Goal: Navigation & Orientation: Find specific page/section

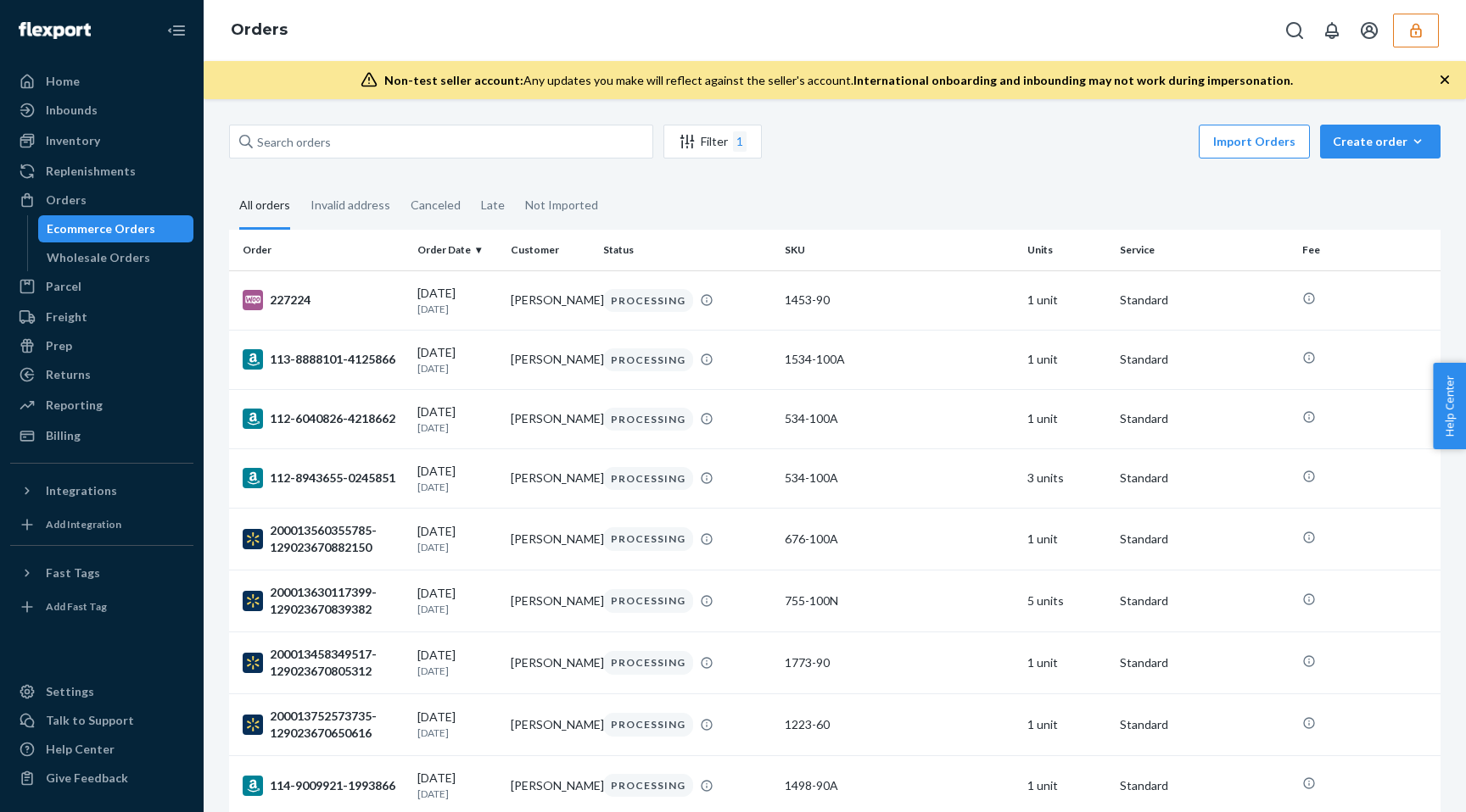
click at [1408, 23] on icon "button" at bounding box center [1416, 31] width 17 height 17
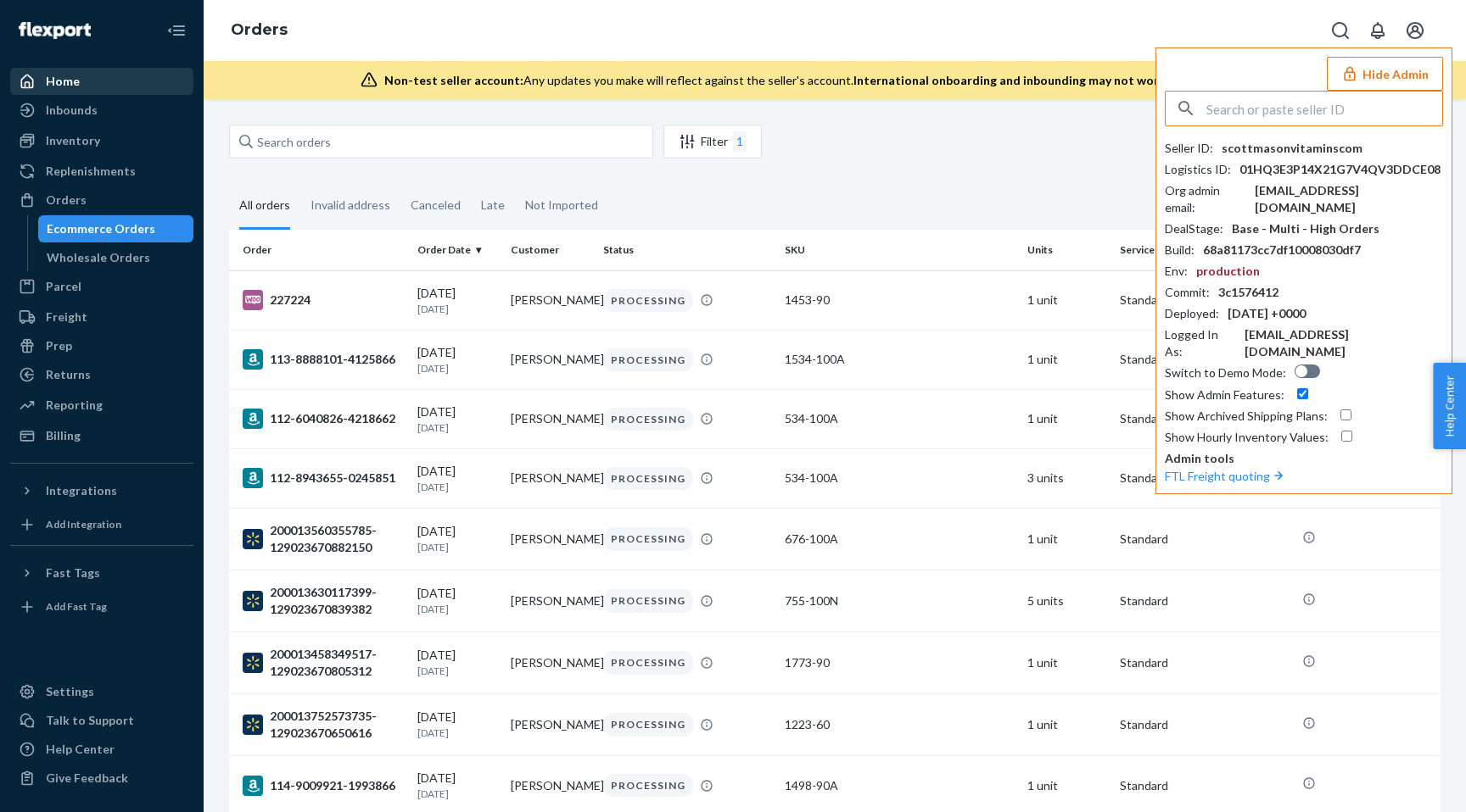
click at [79, 82] on div "Home" at bounding box center [101, 81] width 179 height 24
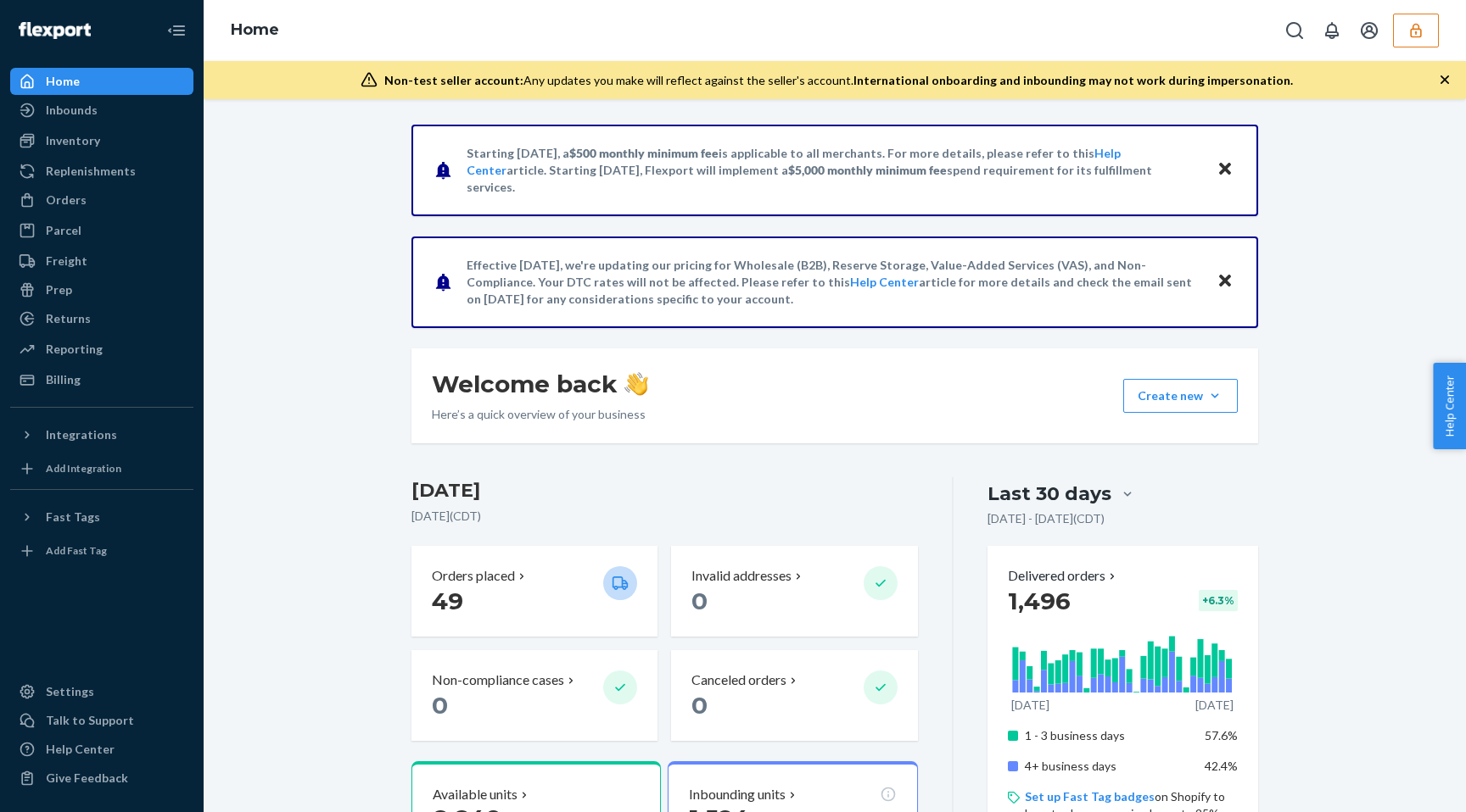
click at [1413, 32] on icon "button" at bounding box center [1416, 31] width 17 height 17
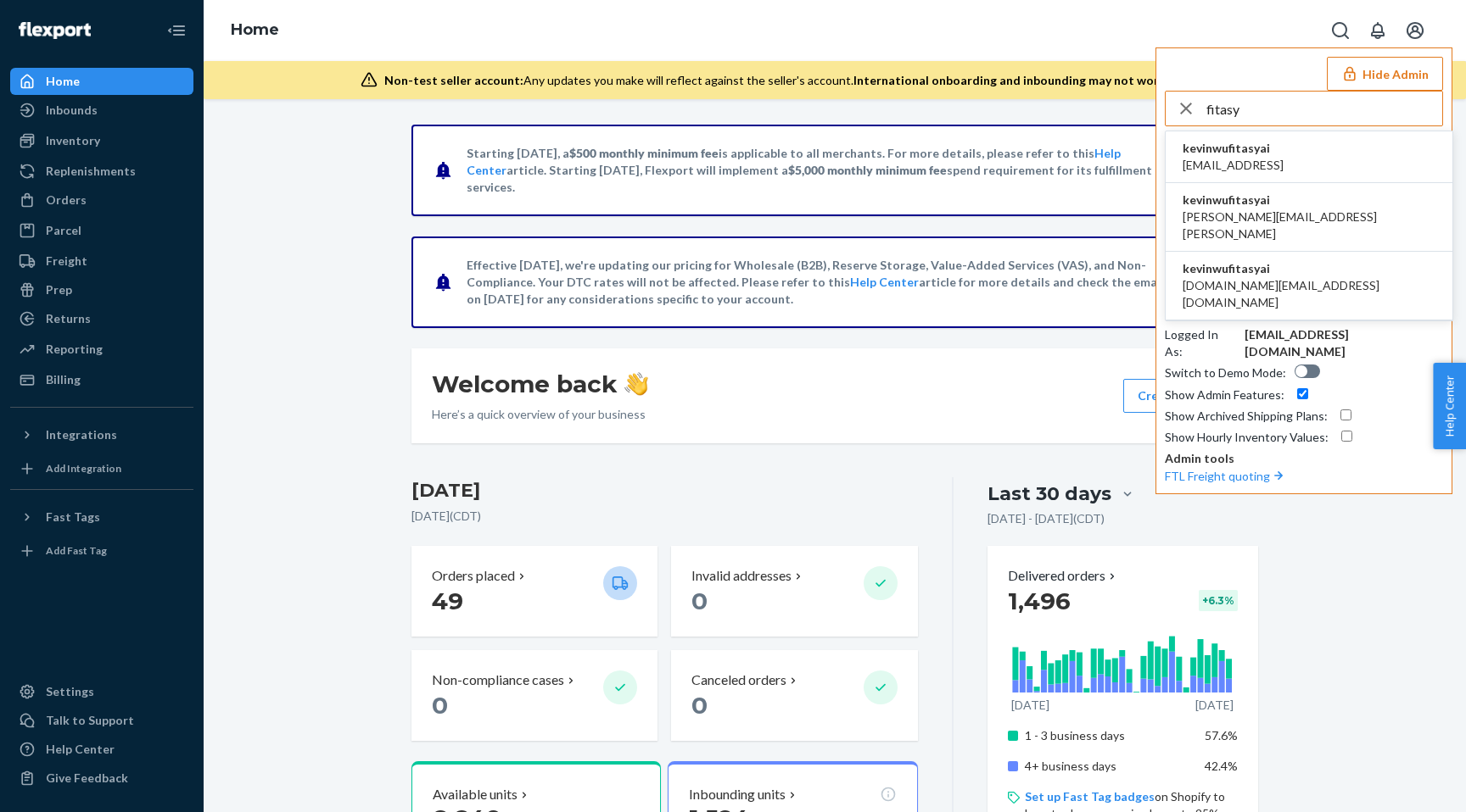
type input "fitasy"
click at [1311, 162] on li "kevinwufitasyai [EMAIL_ADDRESS]" at bounding box center [1309, 157] width 286 height 52
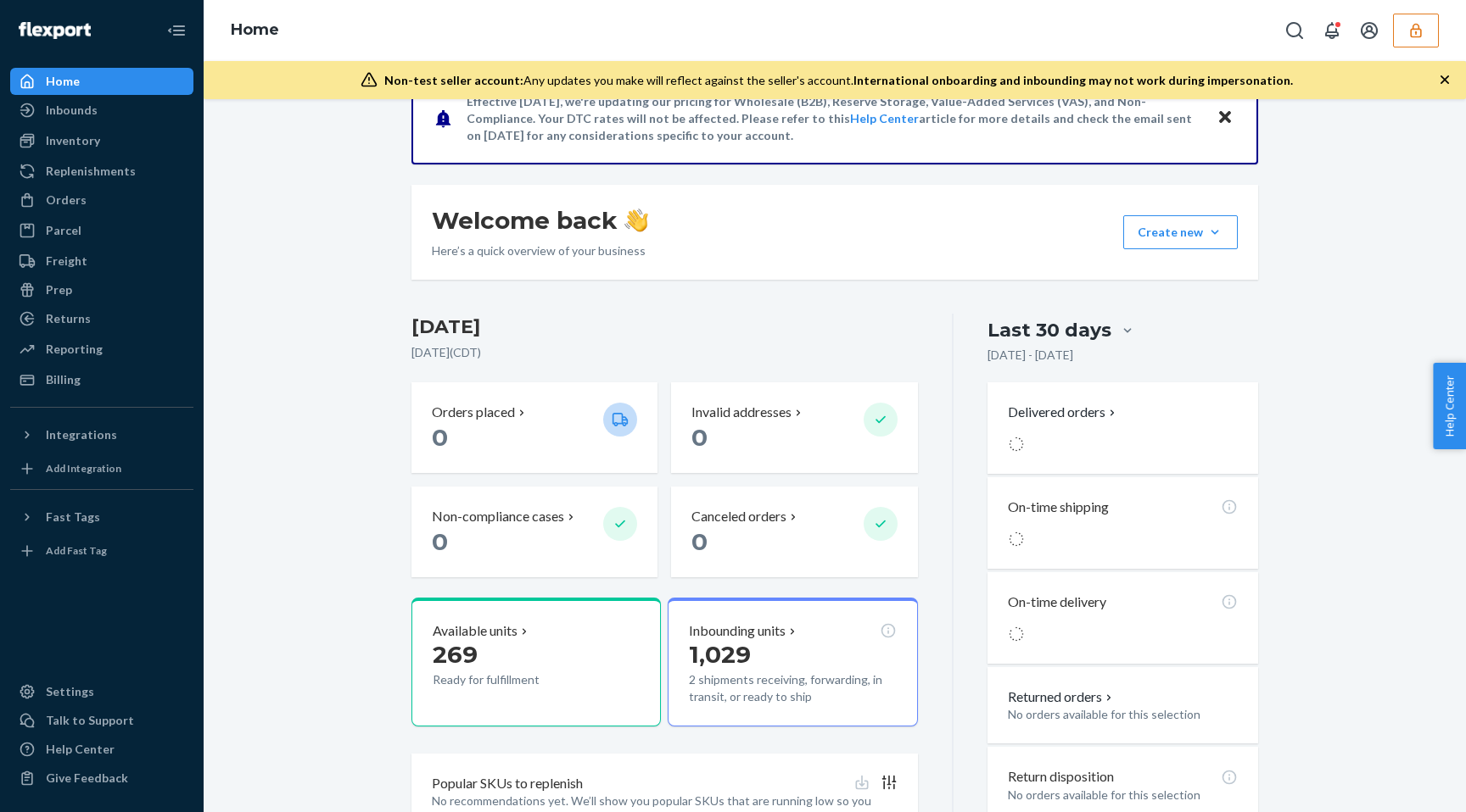
scroll to position [177, 0]
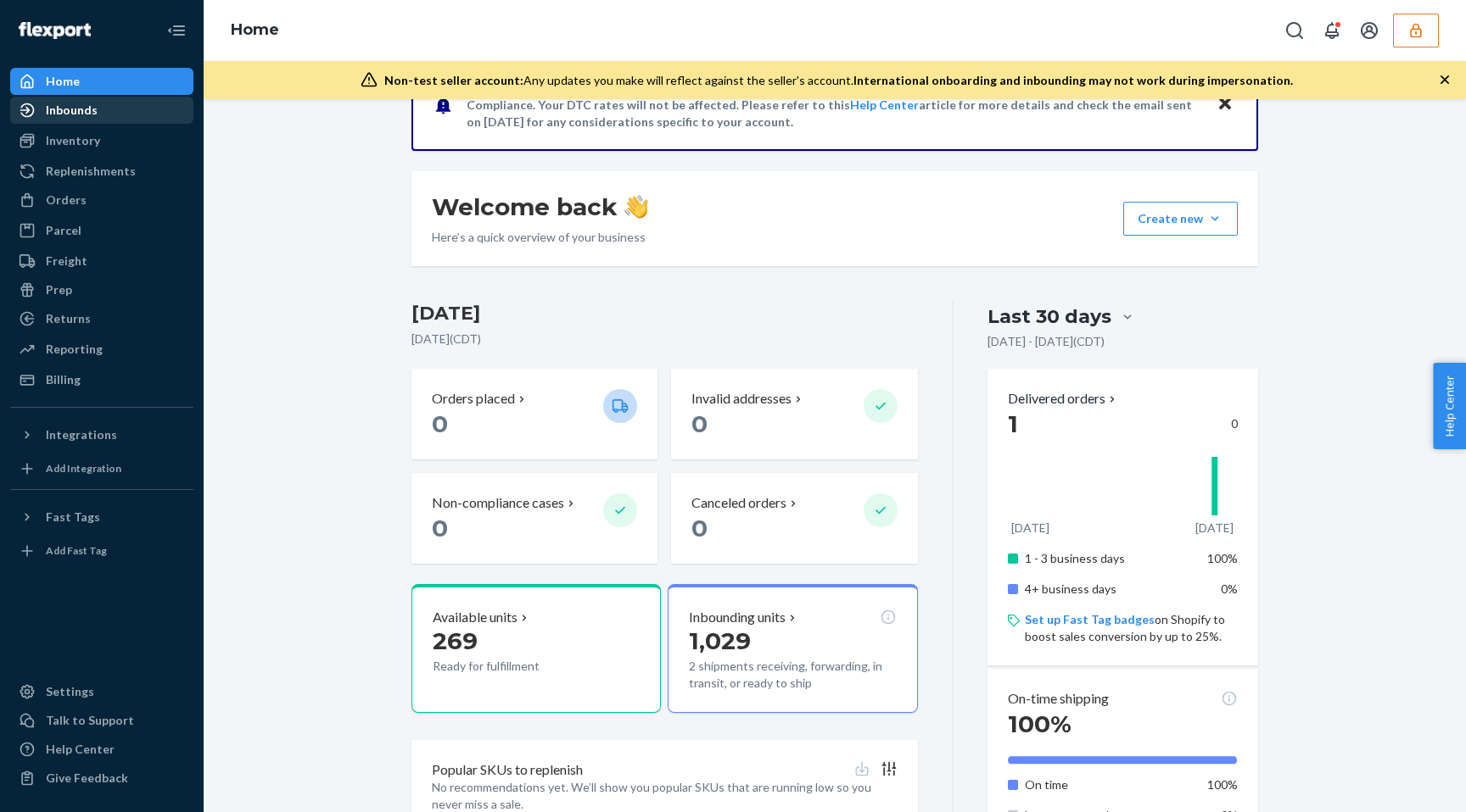
click at [98, 111] on div "Inbounds" at bounding box center [101, 110] width 179 height 24
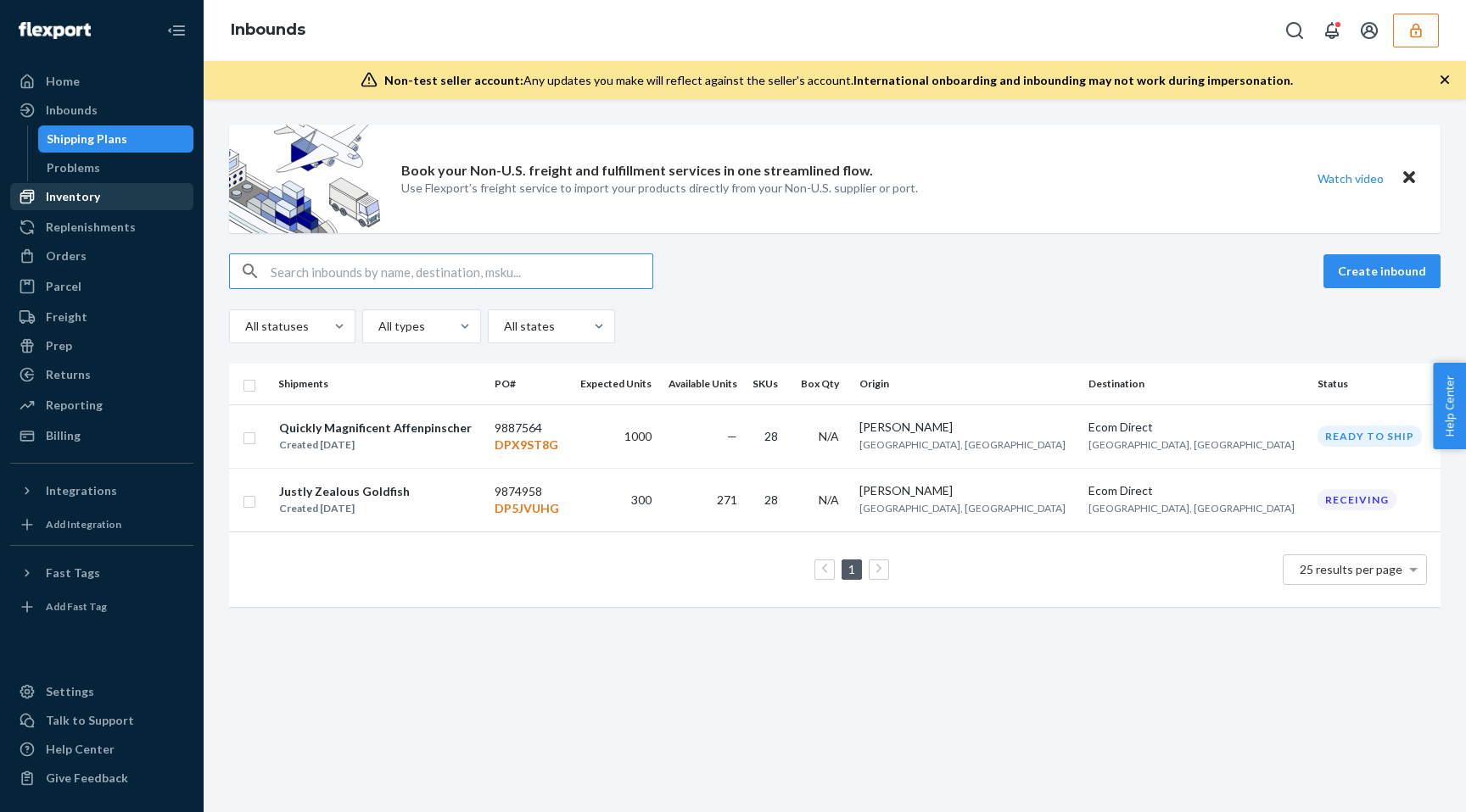
click at [73, 203] on div "Inventory" at bounding box center [73, 197] width 54 height 17
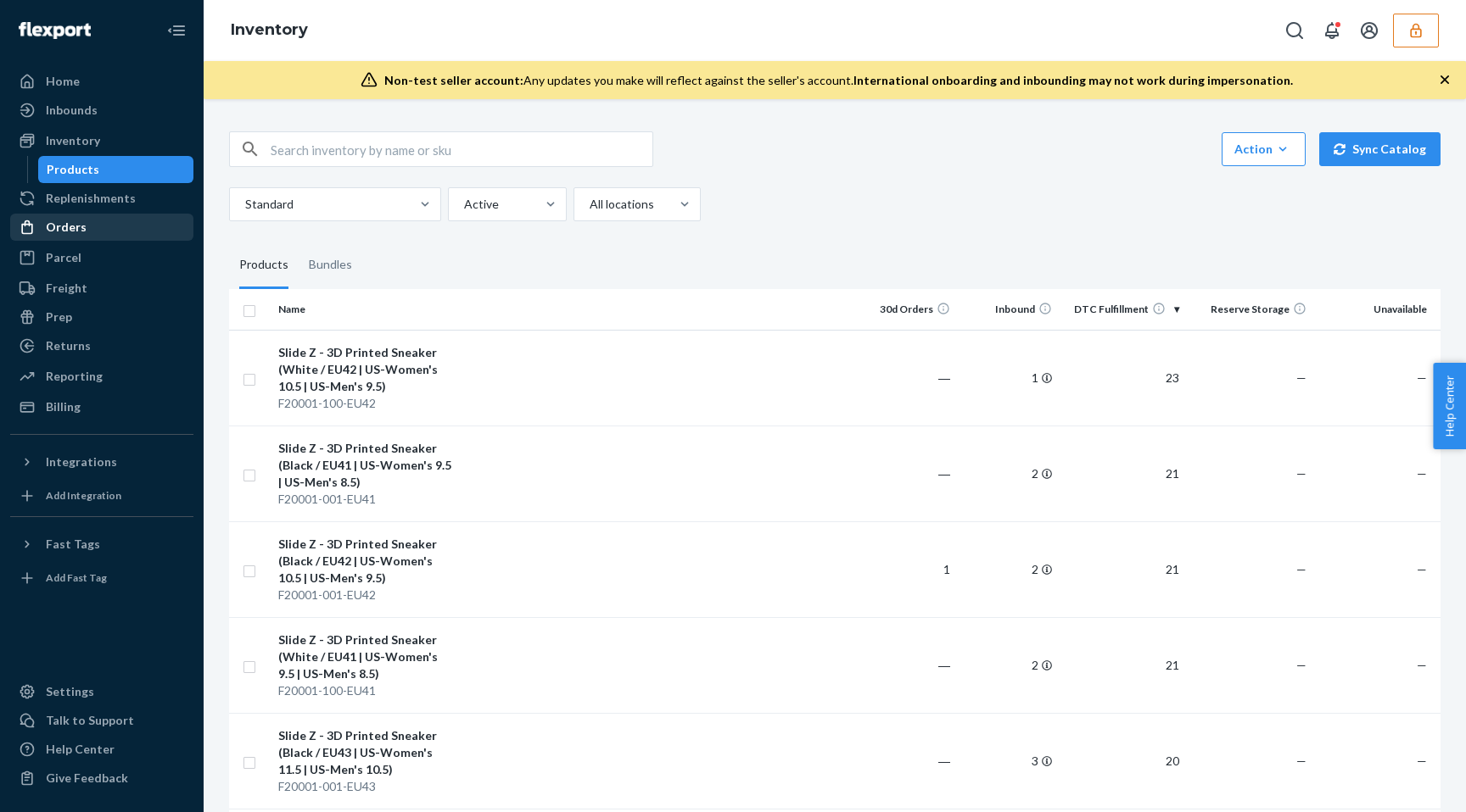
click at [87, 229] on div "Orders" at bounding box center [101, 227] width 179 height 24
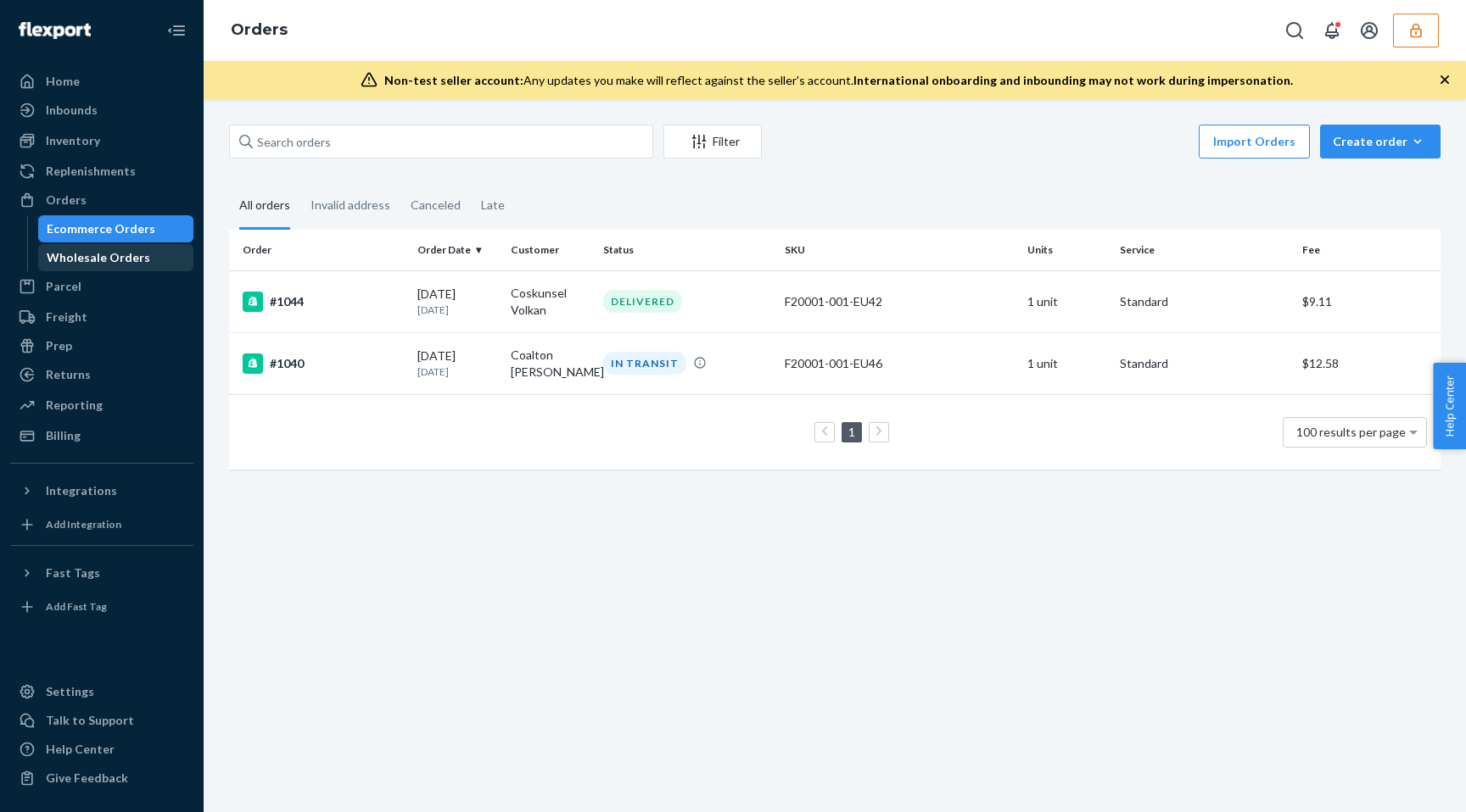
click at [88, 256] on div "Wholesale Orders" at bounding box center [98, 258] width 103 height 17
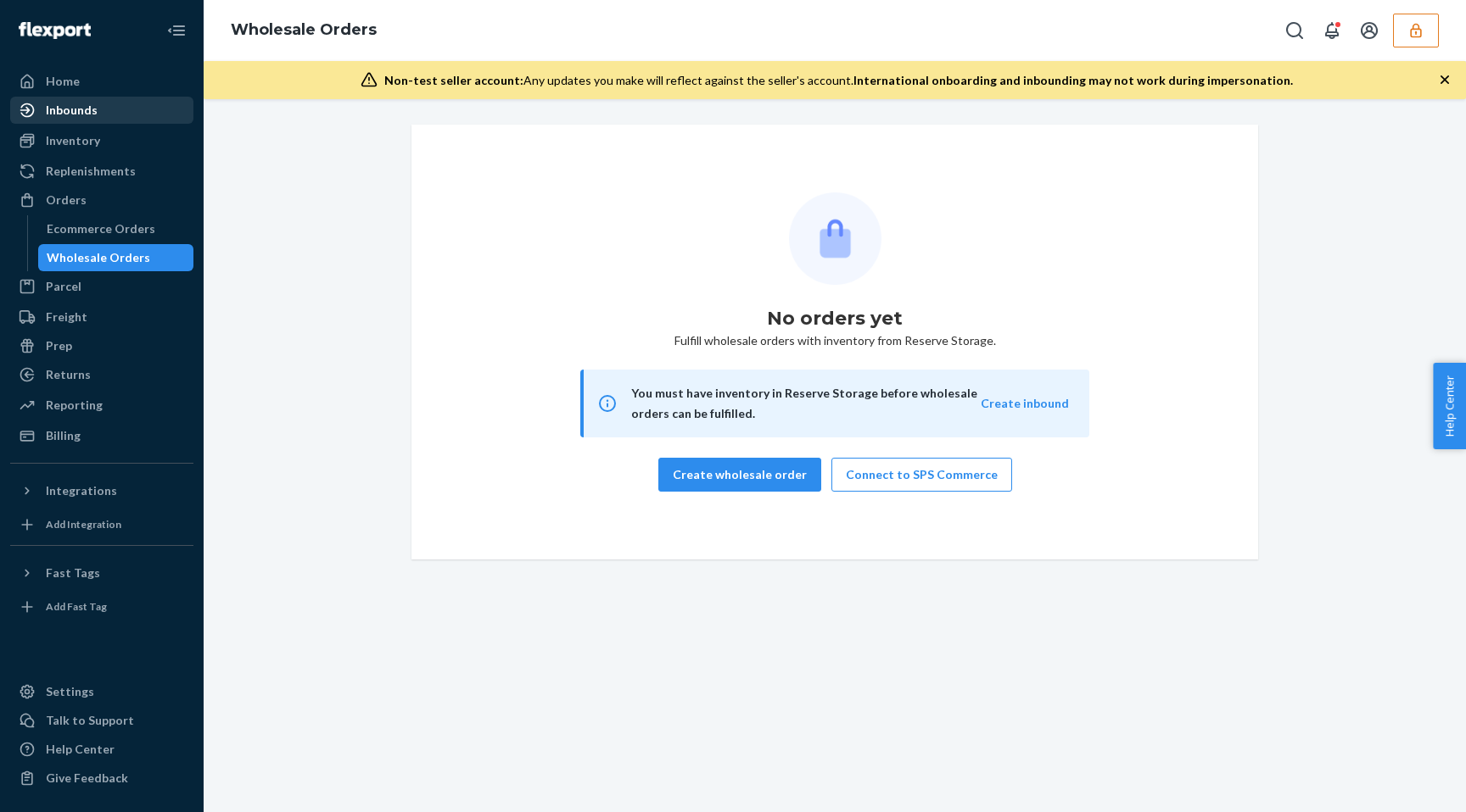
click at [110, 110] on div "Inbounds" at bounding box center [101, 110] width 179 height 24
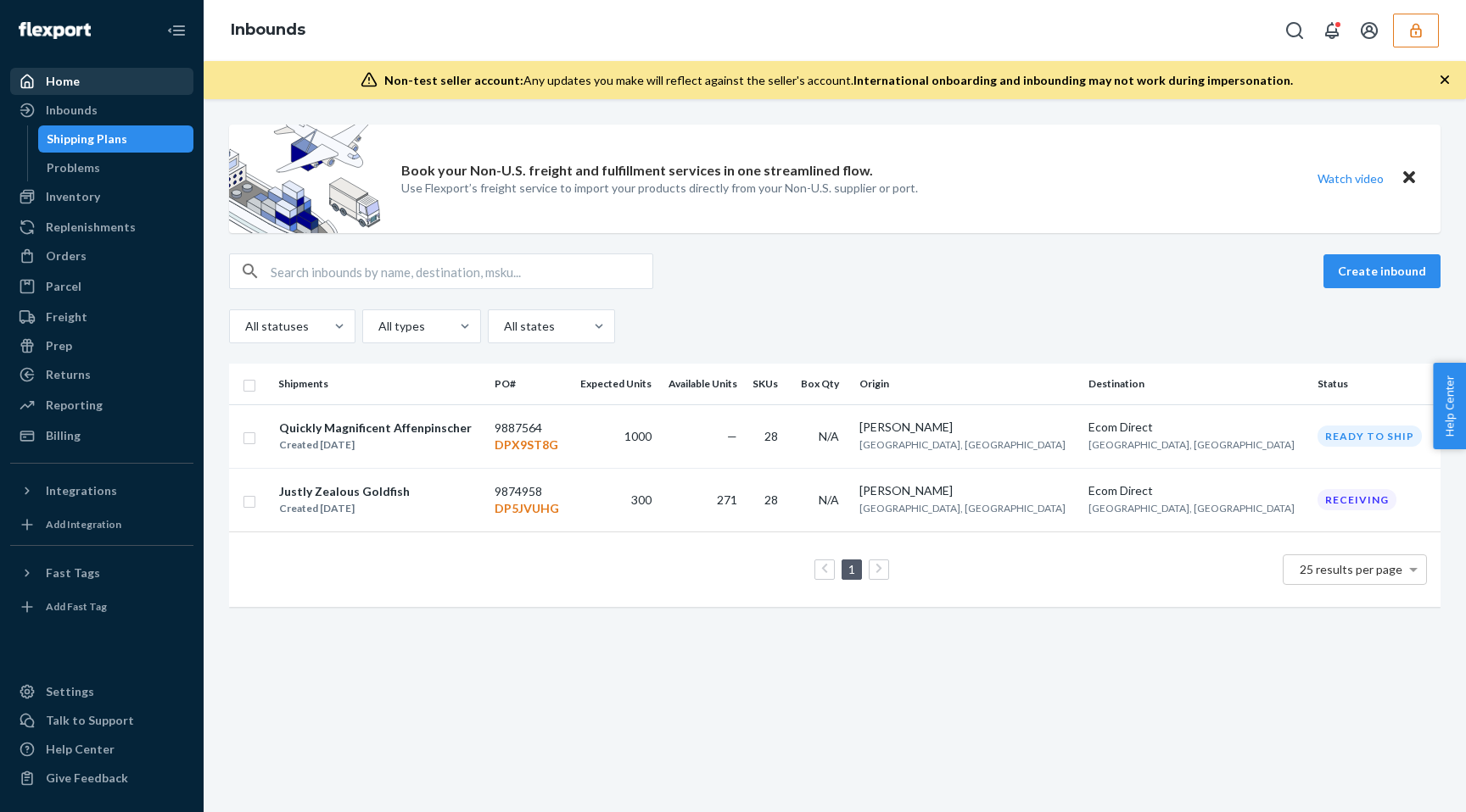
click at [124, 81] on div "Home" at bounding box center [101, 81] width 179 height 24
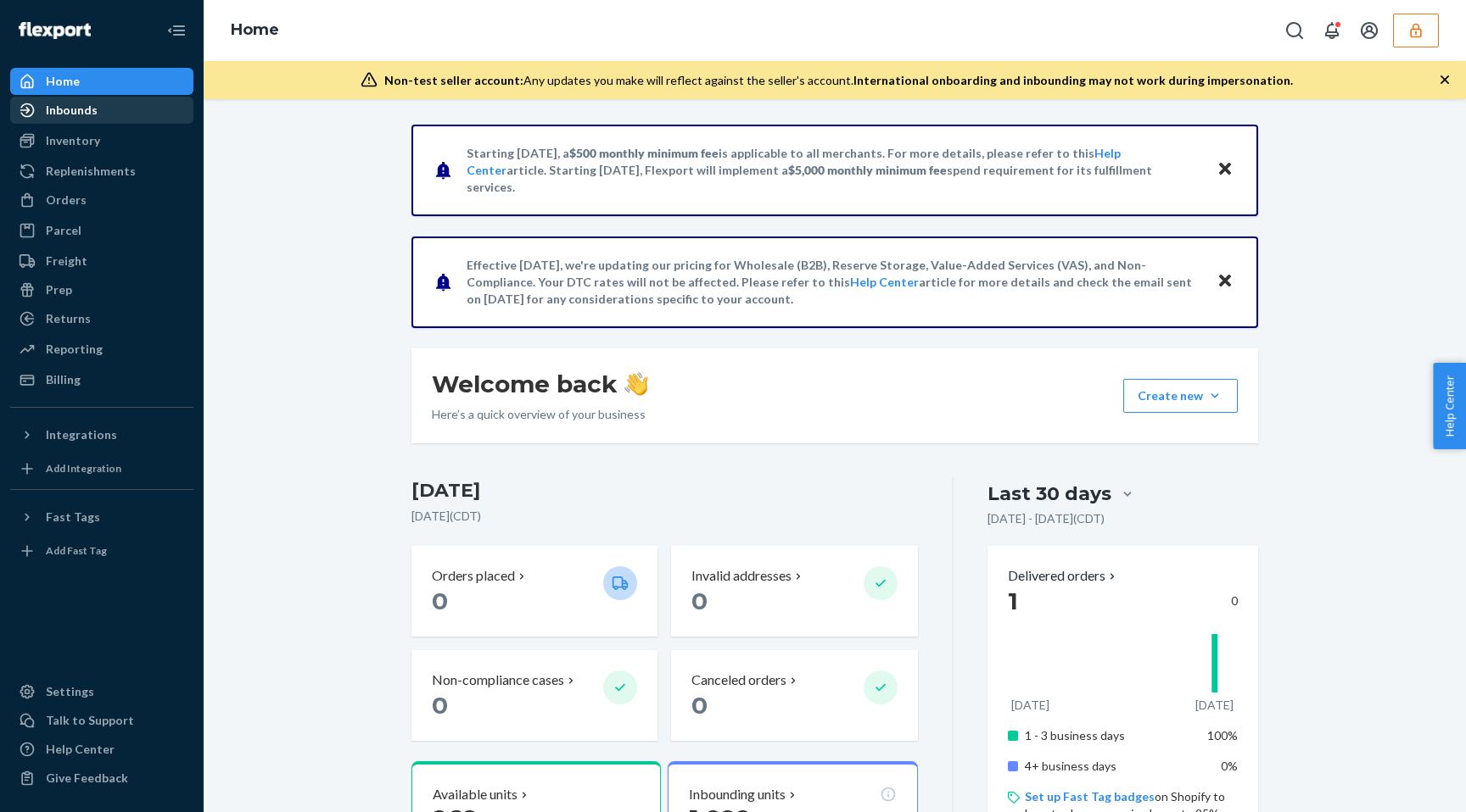
click at [100, 118] on div "Inbounds" at bounding box center [101, 110] width 179 height 24
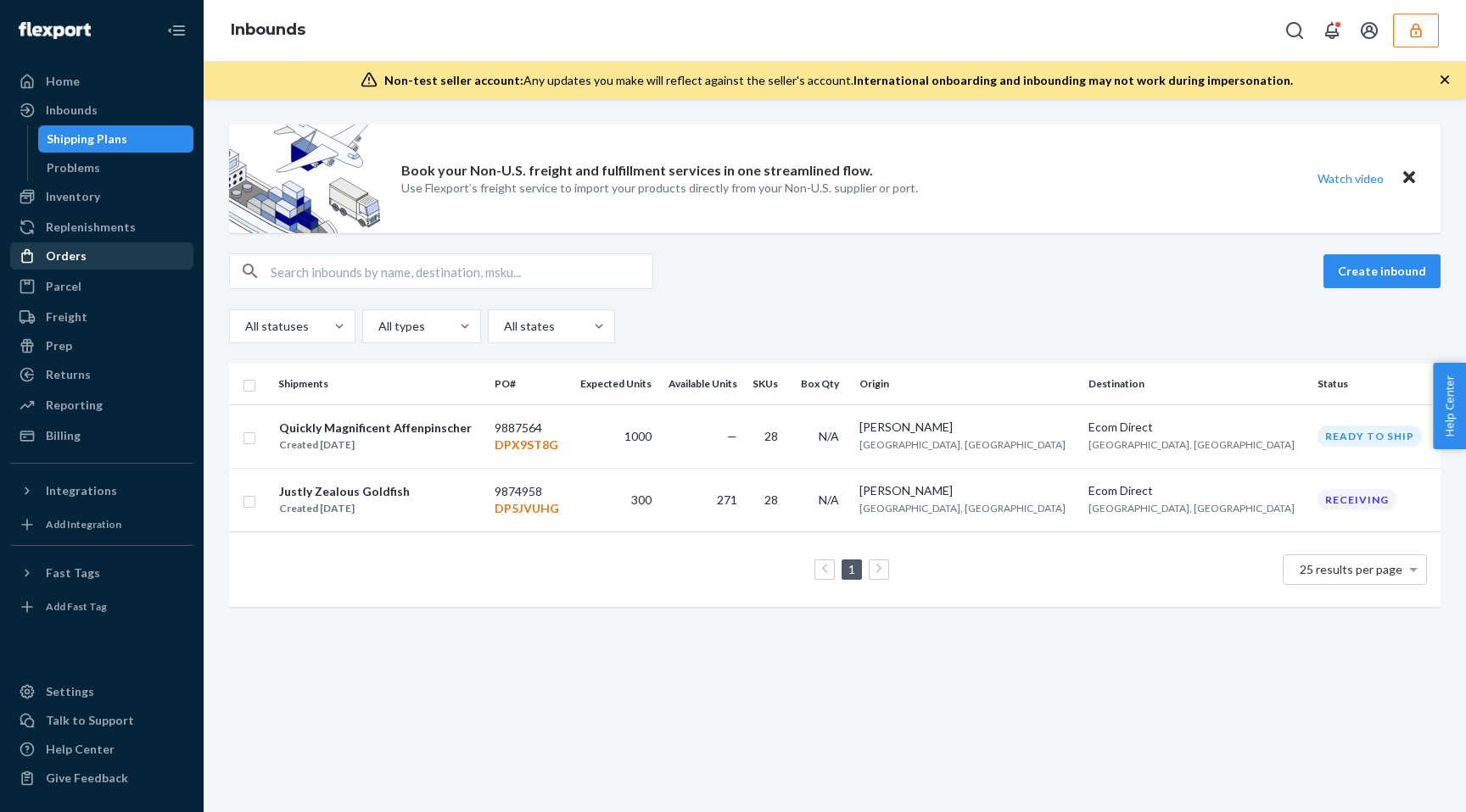
click at [78, 252] on div "Orders" at bounding box center [66, 257] width 41 height 17
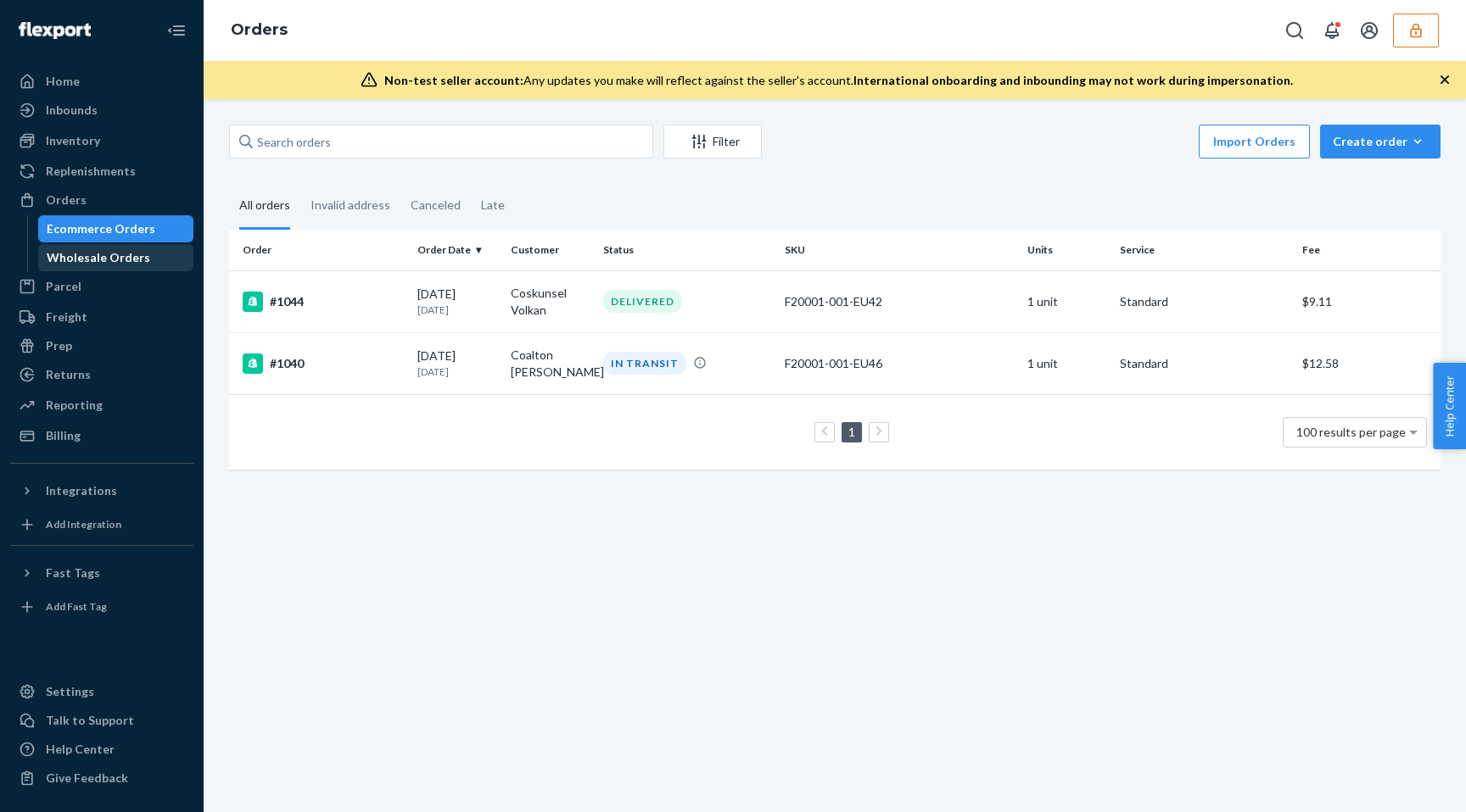
click at [84, 260] on div "Wholesale Orders" at bounding box center [98, 258] width 103 height 17
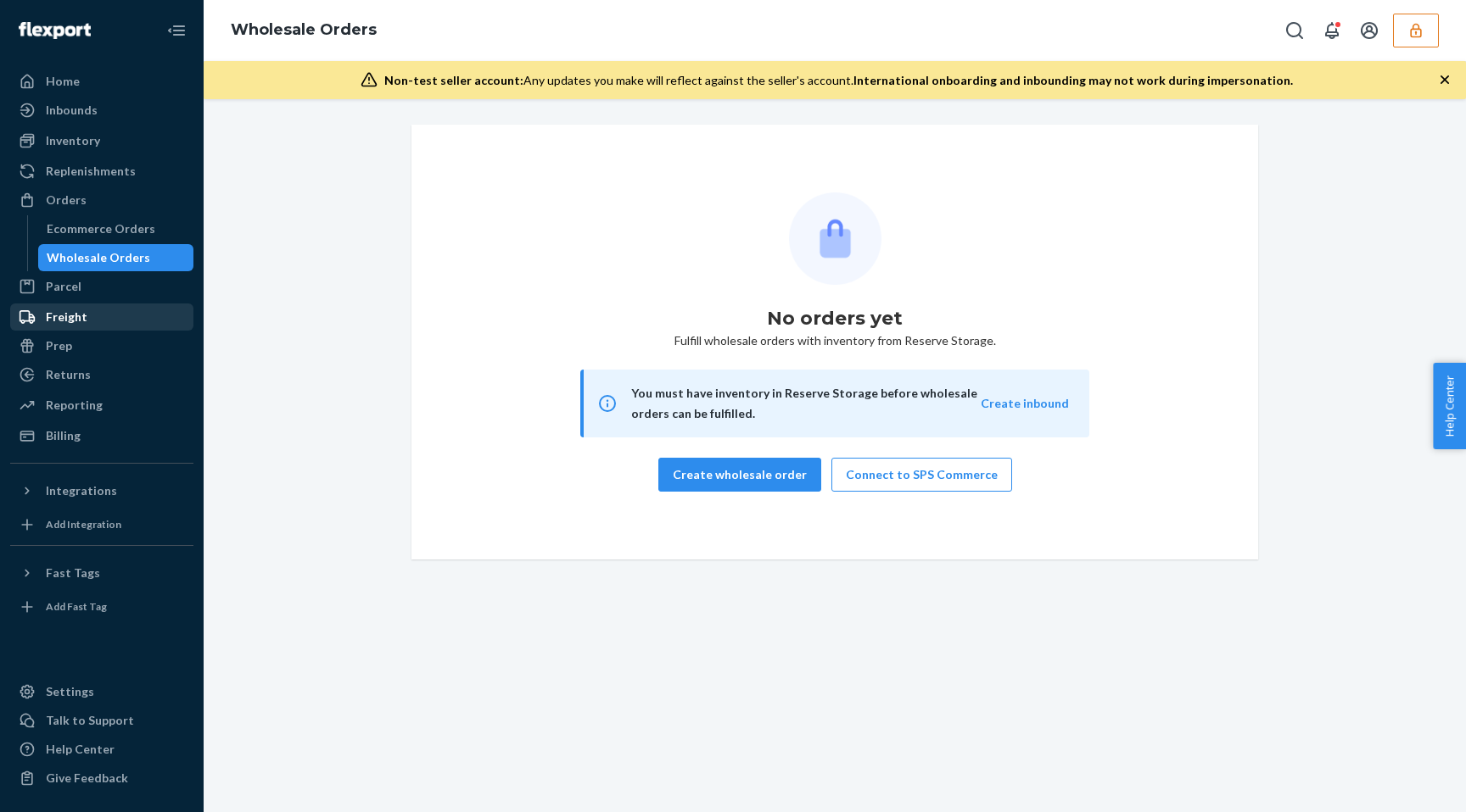
click at [73, 316] on div "Freight" at bounding box center [67, 318] width 42 height 17
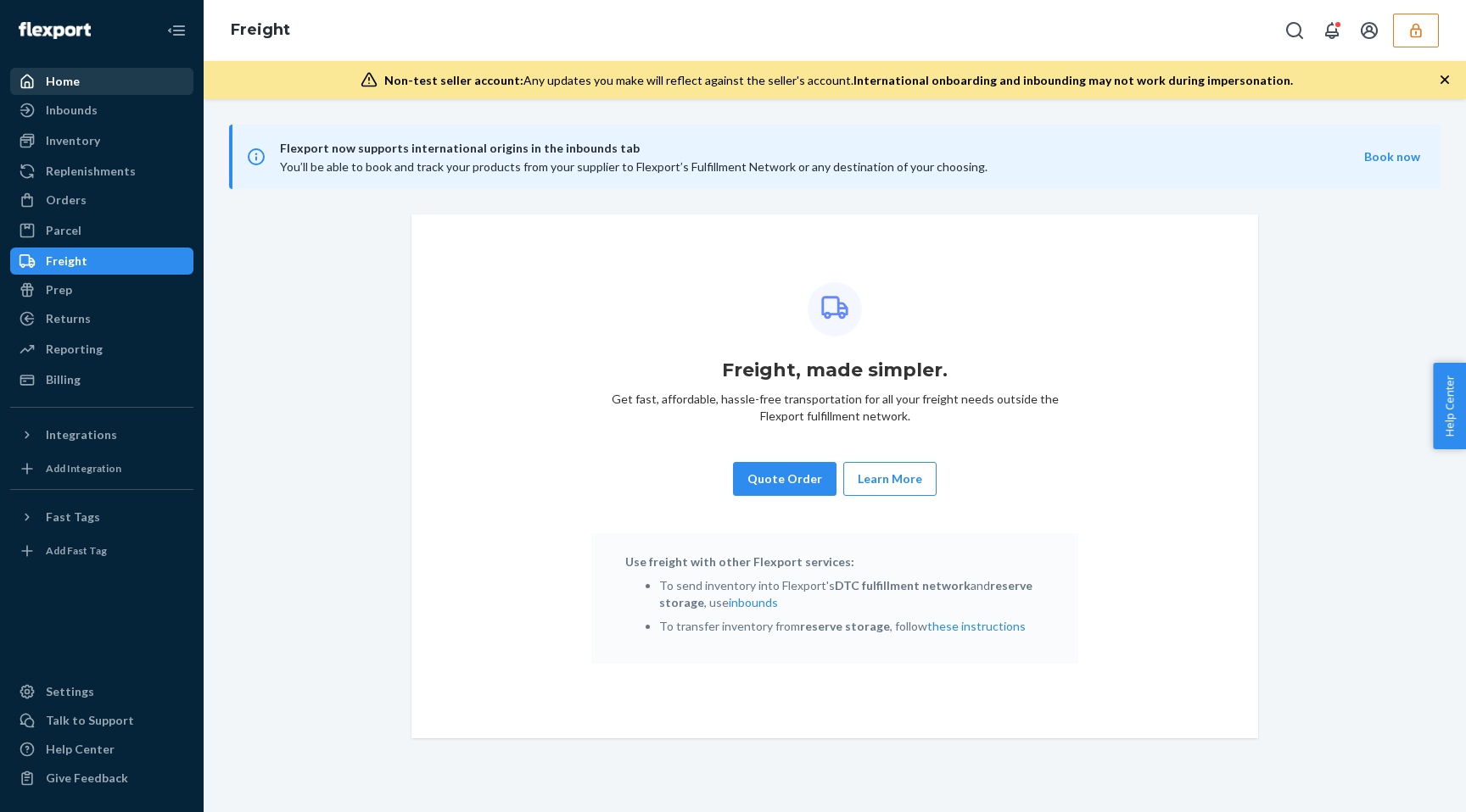
click at [114, 74] on div "Home" at bounding box center [101, 81] width 179 height 24
